Goal: Navigation & Orientation: Find specific page/section

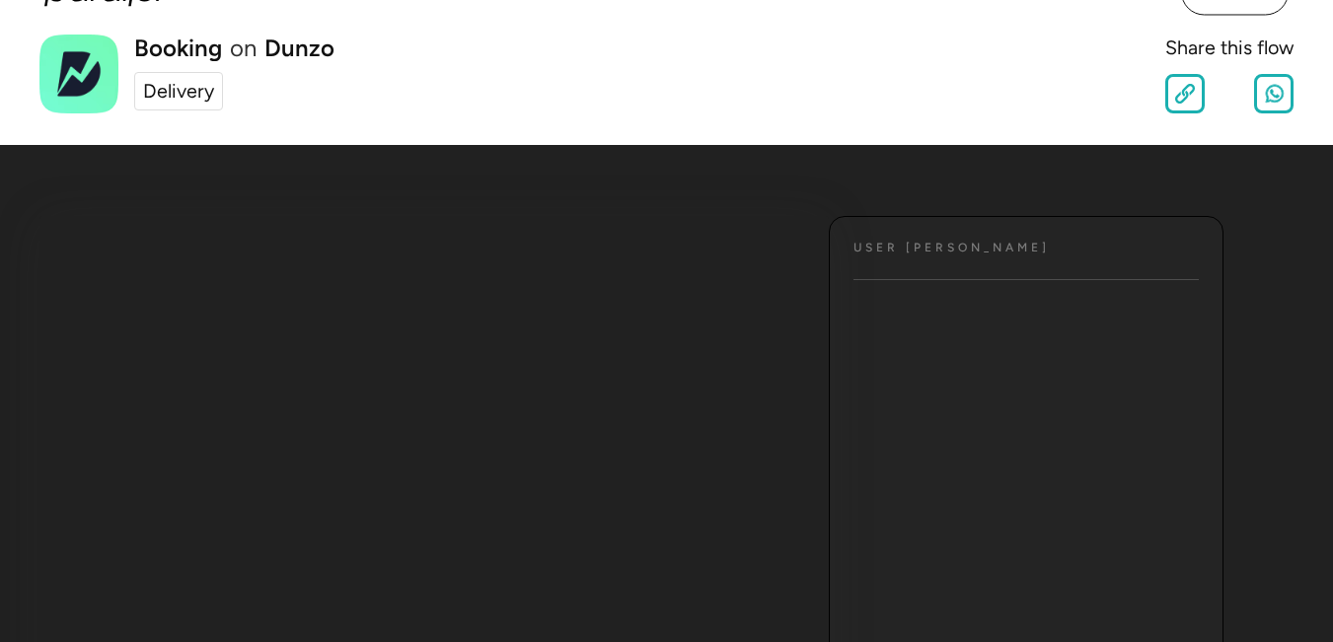
scroll to position [21, 0]
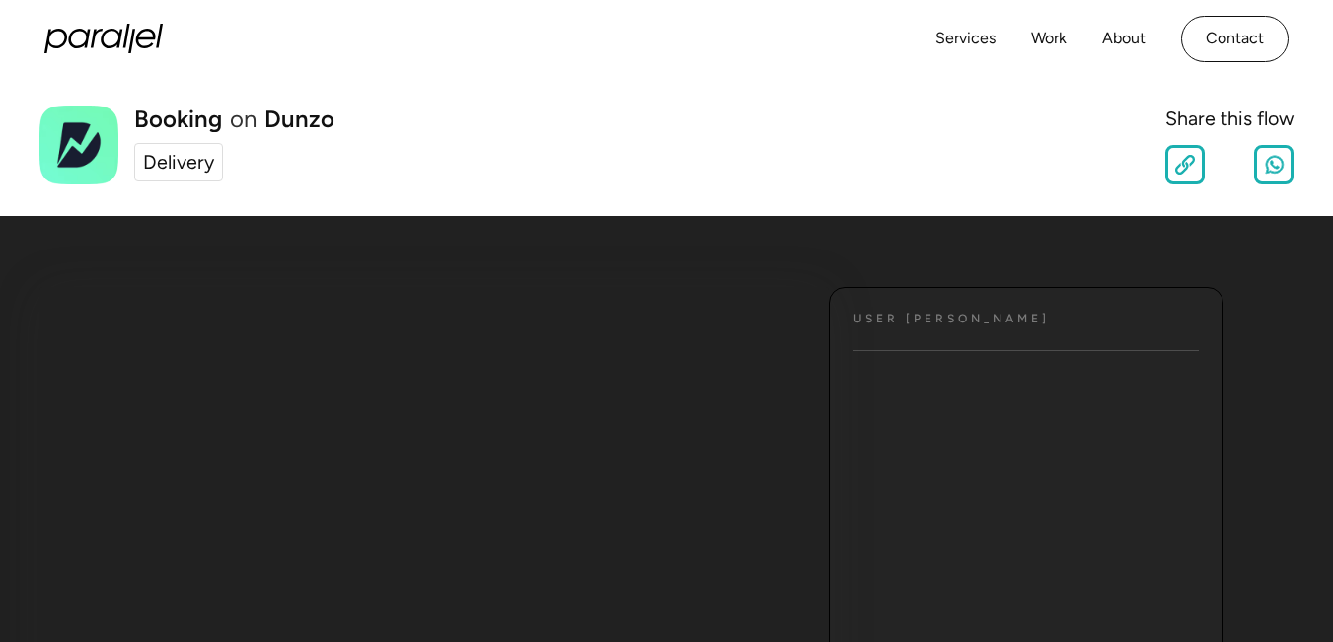
click at [954, 440] on ul "Text" at bounding box center [1026, 612] width 393 height 474
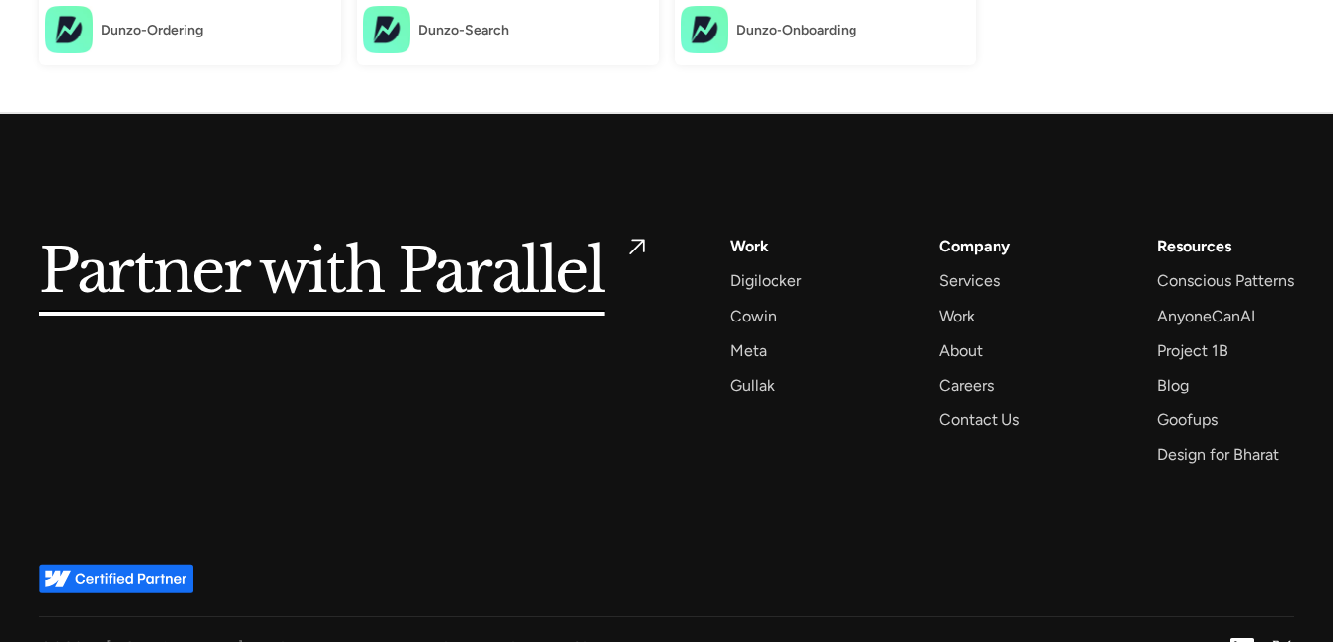
scroll to position [895, 0]
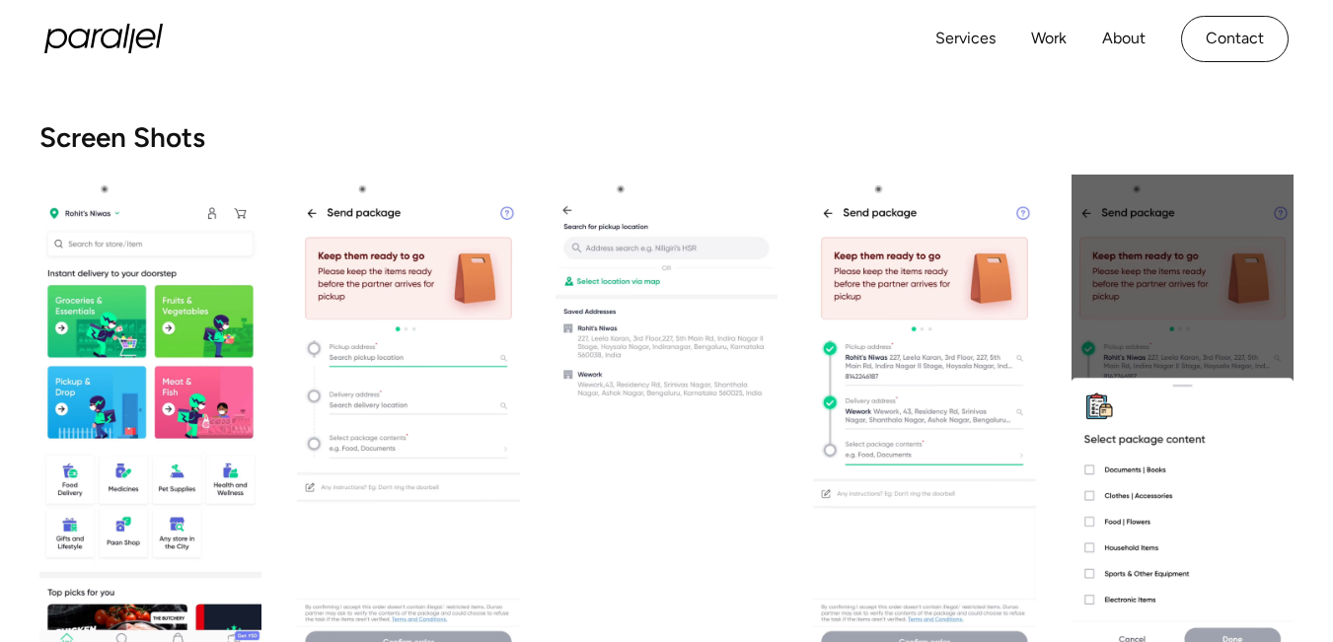
click at [122, 146] on h2 "Screen Shots" at bounding box center [666, 137] width 1254 height 28
click at [122, 141] on h2 "Screen Shots" at bounding box center [666, 137] width 1254 height 28
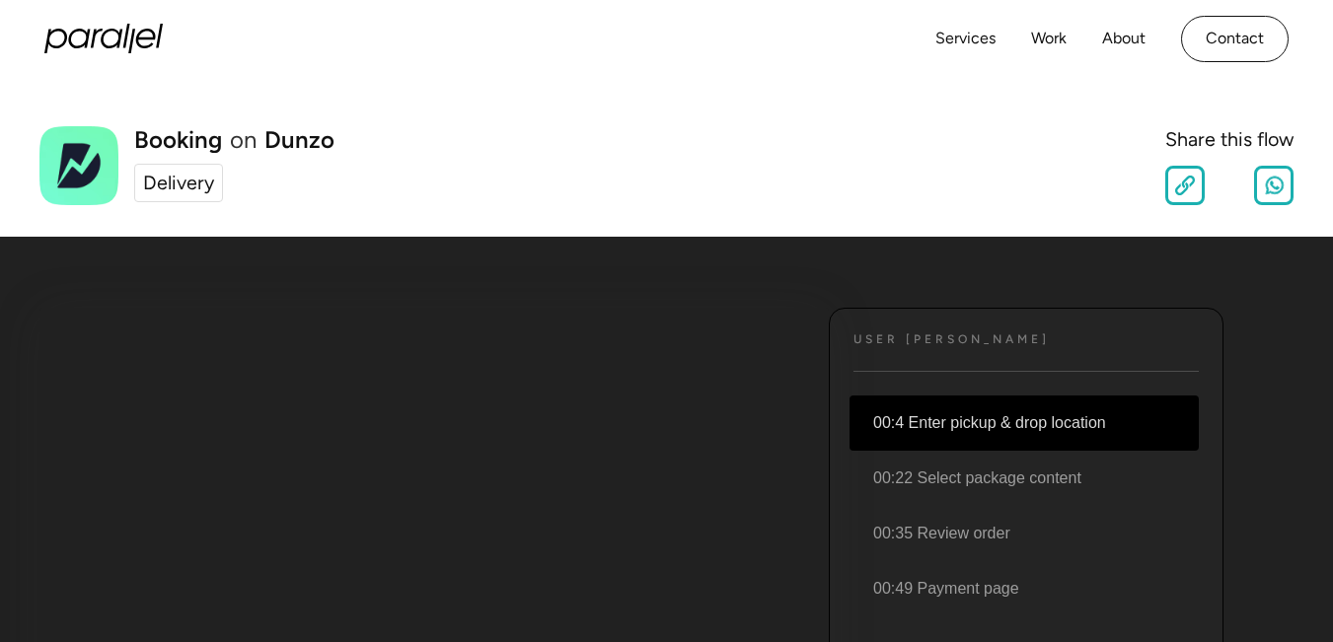
click at [999, 419] on li "00:4 Enter pickup & drop location" at bounding box center [1024, 423] width 349 height 55
click at [953, 427] on li "00:4 Enter pickup & drop location" at bounding box center [1024, 423] width 349 height 55
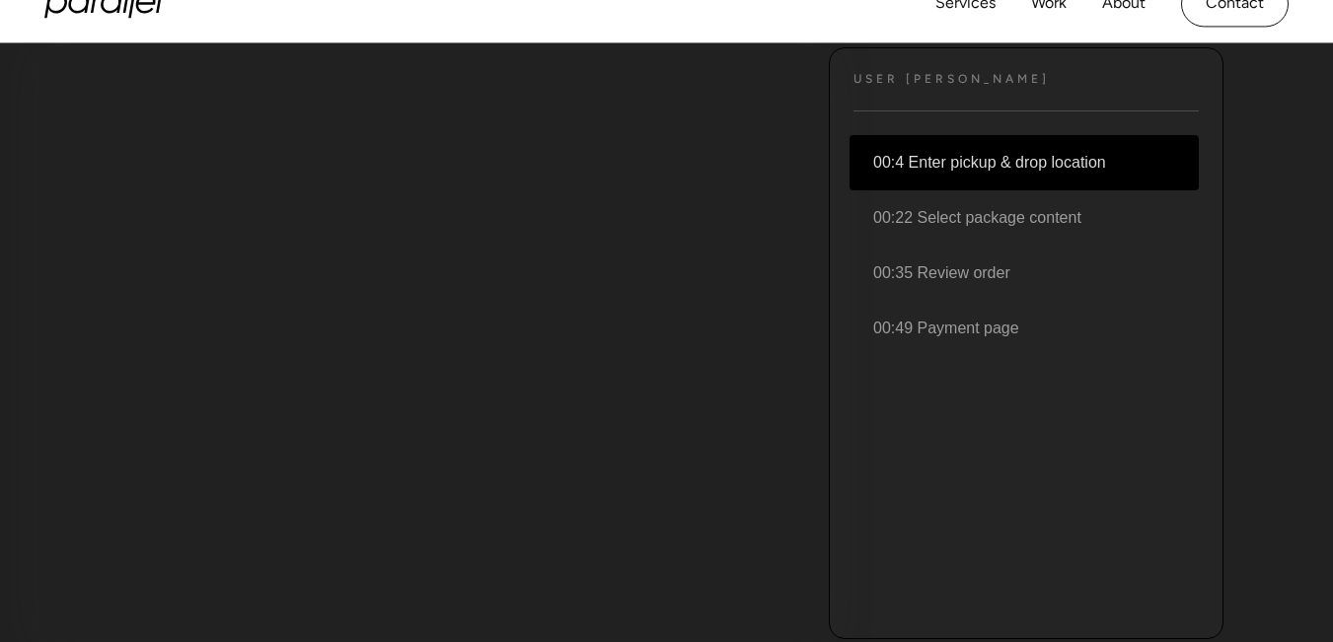
scroll to position [256, 0]
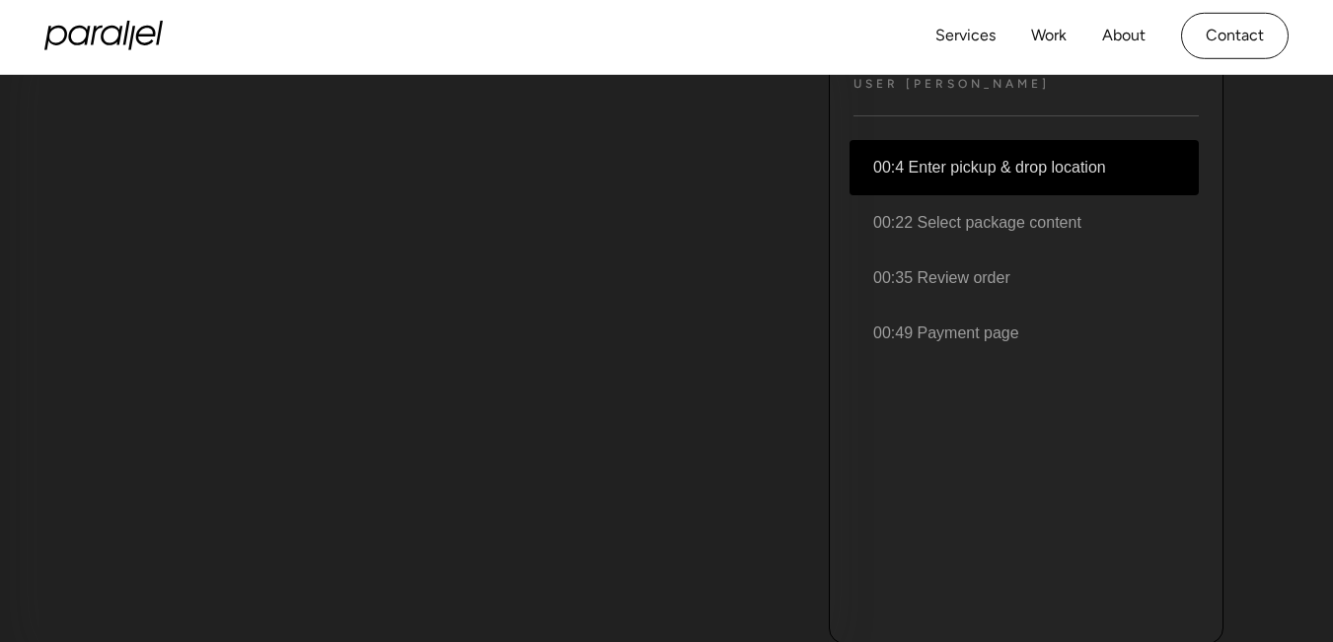
click at [969, 151] on li "00:4 Enter pickup & drop location" at bounding box center [1024, 167] width 349 height 55
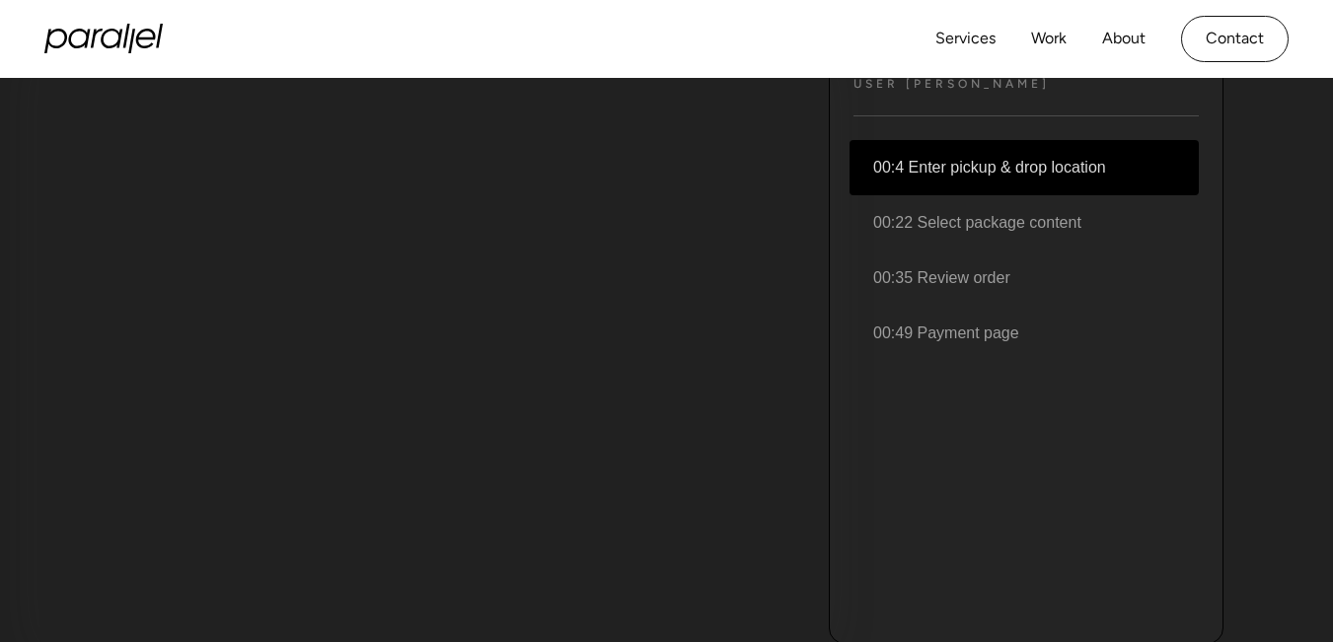
click at [951, 165] on li "00:4 Enter pickup & drop location" at bounding box center [1024, 167] width 349 height 55
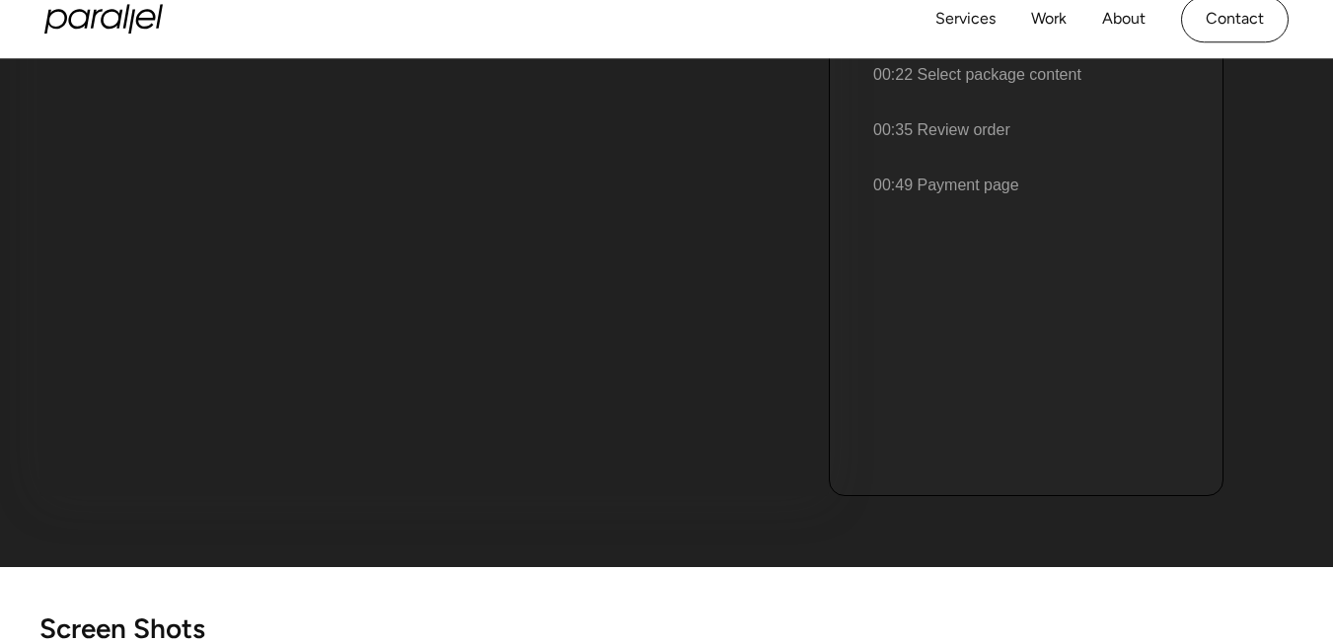
scroll to position [0, 0]
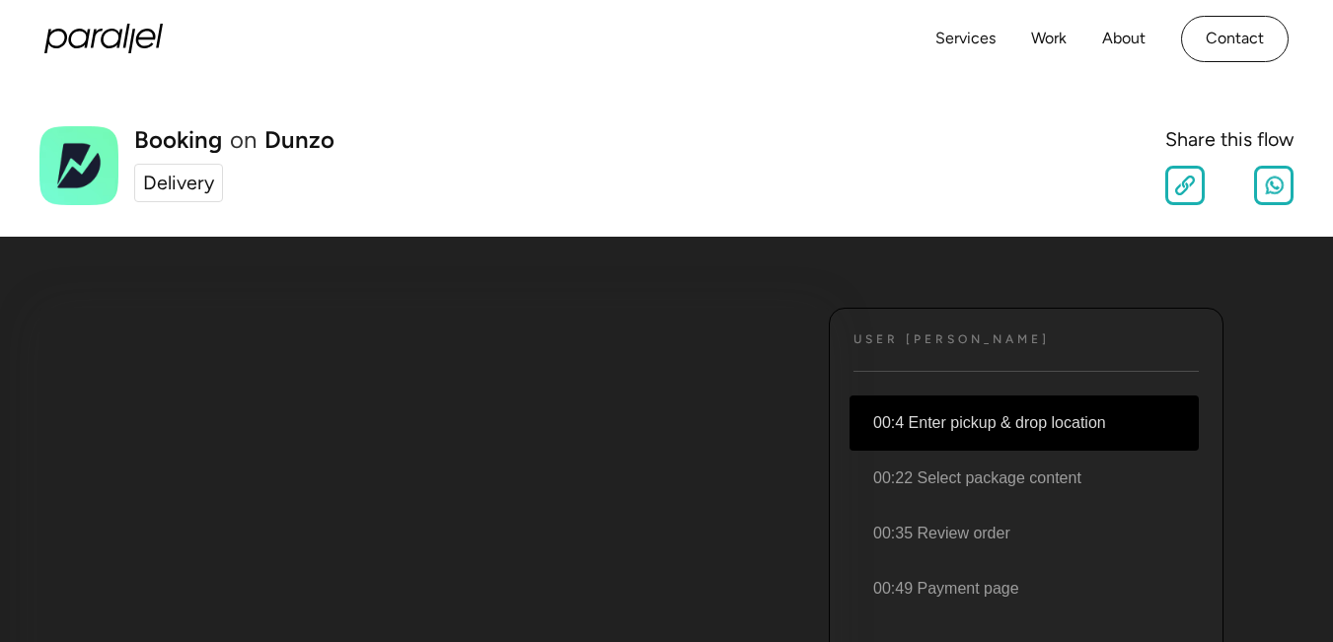
click at [158, 179] on div "Delivery" at bounding box center [178, 184] width 71 height 30
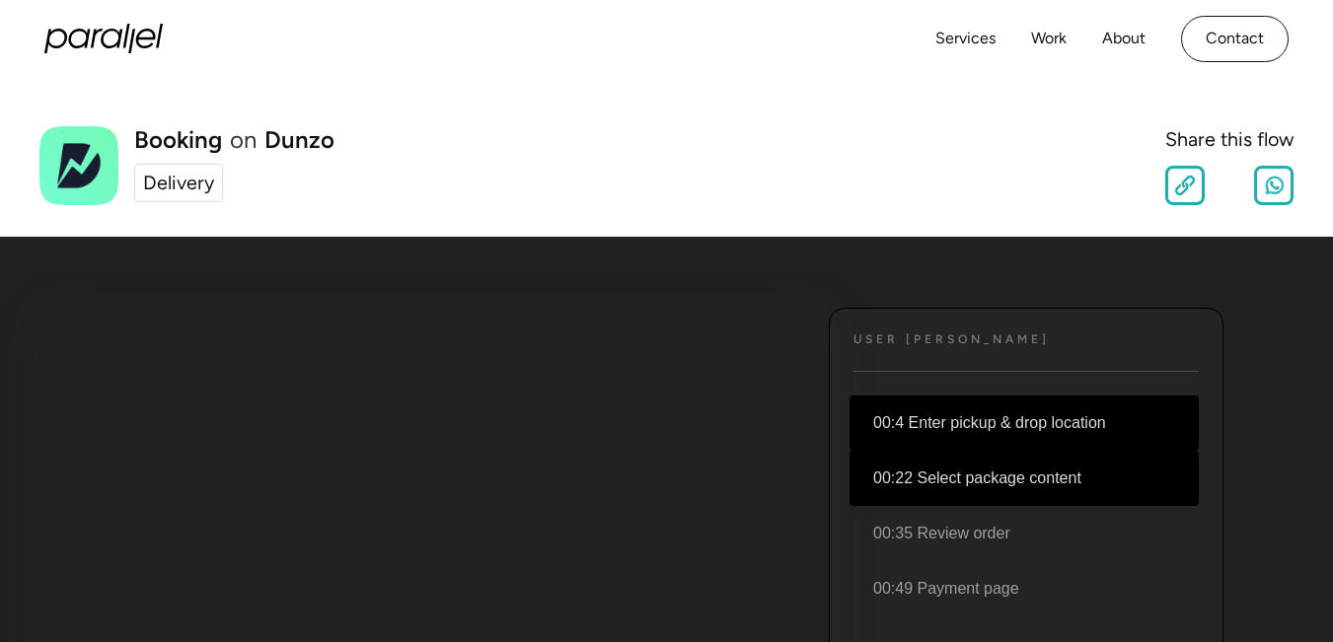
click at [1036, 482] on li "00:22 Select package content" at bounding box center [1024, 478] width 349 height 55
click at [1014, 479] on li "00:22 Select package content" at bounding box center [1024, 478] width 349 height 55
click at [1206, 36] on link "Contact" at bounding box center [1235, 39] width 108 height 46
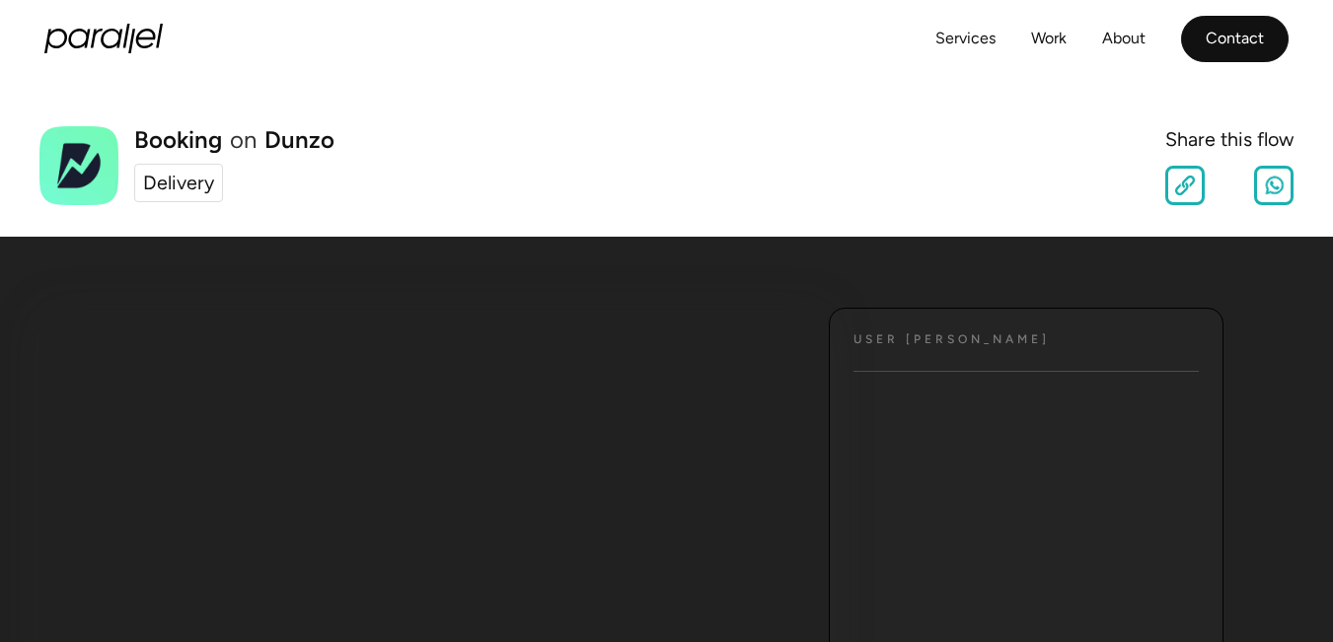
click at [1206, 46] on link "Contact" at bounding box center [1235, 39] width 108 height 46
click at [965, 35] on link "Services" at bounding box center [966, 39] width 60 height 29
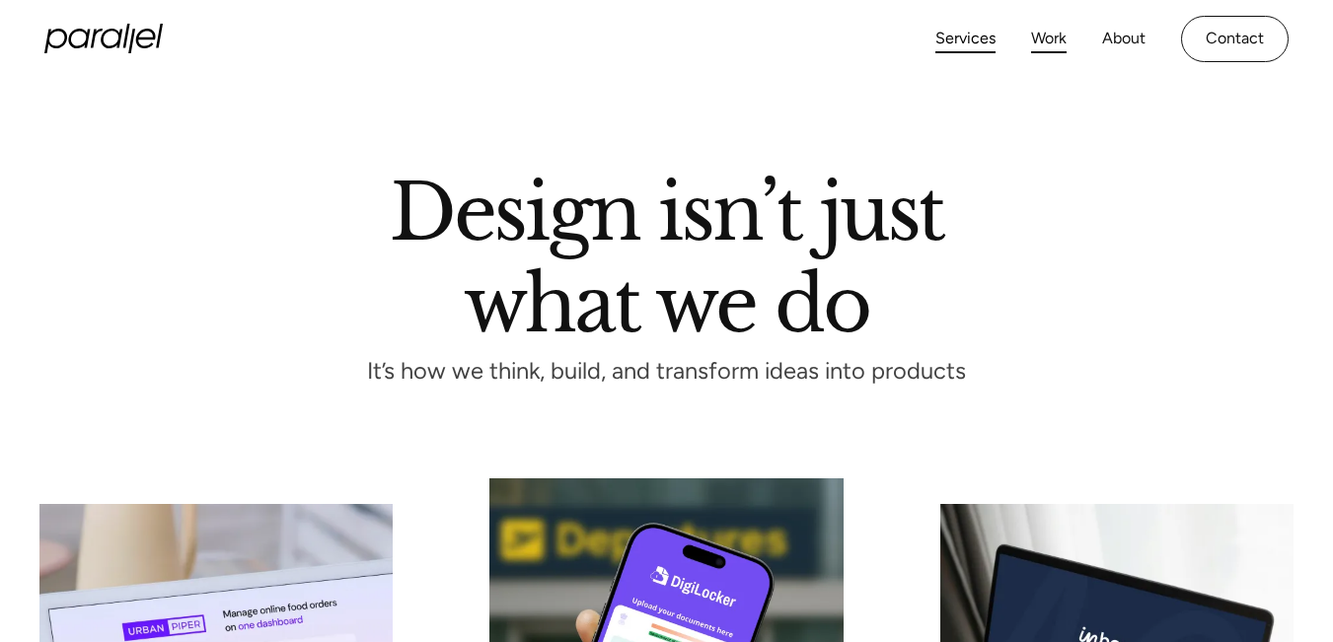
click at [1066, 35] on link "Work" at bounding box center [1049, 39] width 36 height 29
